Goal: Information Seeking & Learning: Learn about a topic

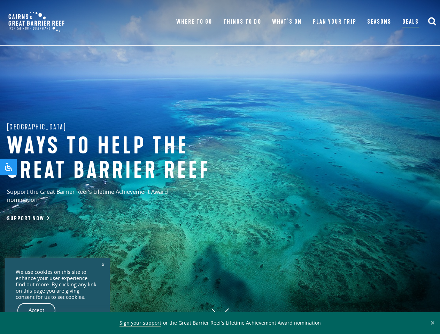
click at [220, 167] on h1 "Ways to help the great barrier reef" at bounding box center [122, 158] width 230 height 48
click at [432, 323] on button "✕" at bounding box center [433, 323] width 8 height 6
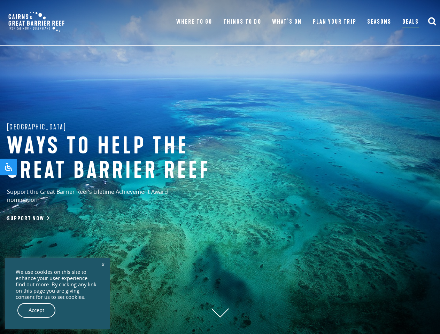
click at [432, 22] on icon "submit" at bounding box center [432, 21] width 9 height 9
click at [103, 264] on link "x" at bounding box center [103, 264] width 10 height 15
click at [57, 301] on div "We use cookies on this site to enhance your user experience find out more . By …" at bounding box center [58, 284] width 84 height 31
click at [37, 311] on div "x We use cookies on this site to enhance your user experience find out more . B…" at bounding box center [57, 293] width 105 height 71
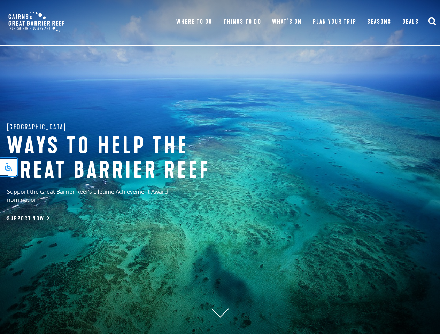
click at [8, 167] on icon "Open Accessibility Panel" at bounding box center [8, 167] width 8 height 8
click at [0, 0] on div "[MEDICAL_DATA] Friendly Mode [MEDICAL_DATA] Friendly Mode Reduces distractions …" at bounding box center [0, 0] width 0 height 0
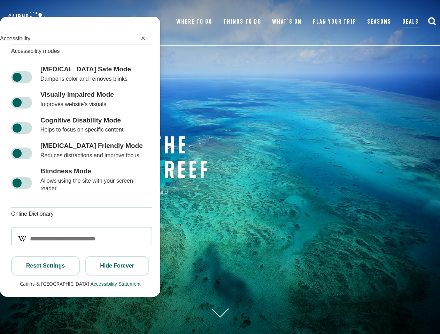
click at [8, 163] on div "[MEDICAL_DATA] Friendly Mode [MEDICAL_DATA] Friendly Mode Reduces distractions …" at bounding box center [80, 150] width 160 height 25
